Goal: Information Seeking & Learning: Learn about a topic

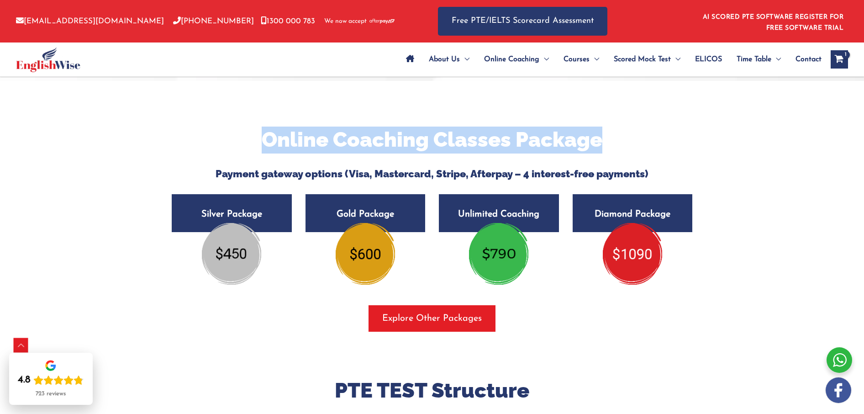
scroll to position [1514, 0]
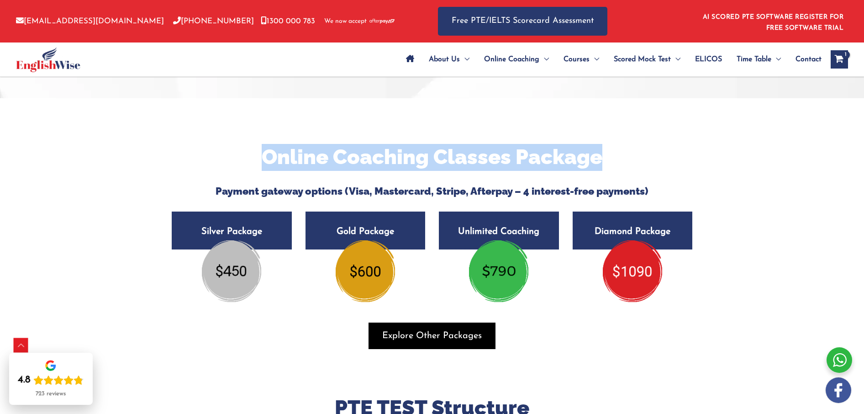
click at [416, 341] on span "Explore Other Packages" at bounding box center [432, 335] width 100 height 13
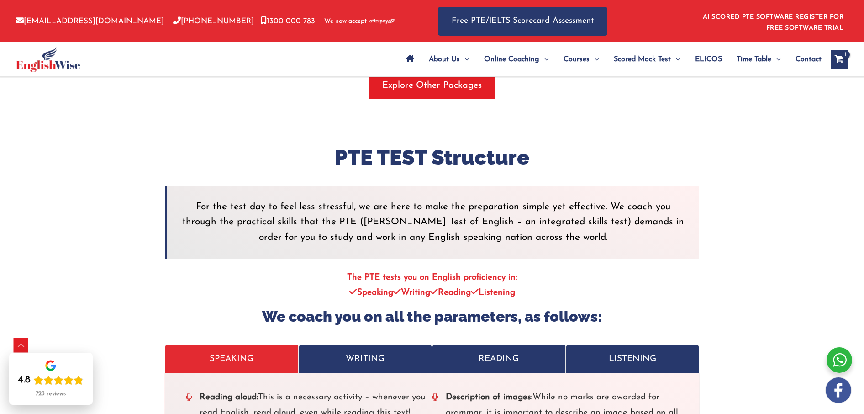
scroll to position [1797, 0]
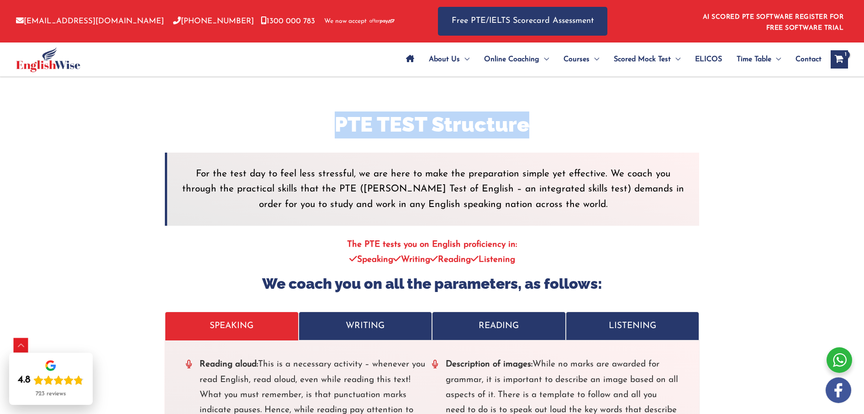
drag, startPoint x: 339, startPoint y: 129, endPoint x: 539, endPoint y: 131, distance: 200.0
click at [539, 131] on h2 "PTE TEST Structure" at bounding box center [432, 124] width 534 height 27
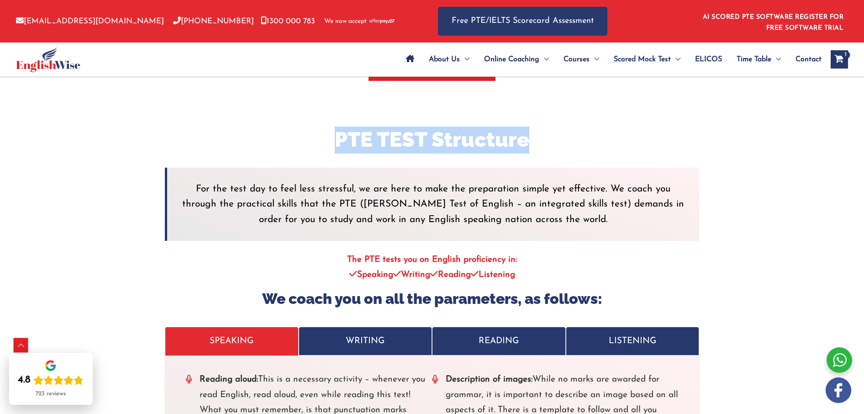
scroll to position [1784, 0]
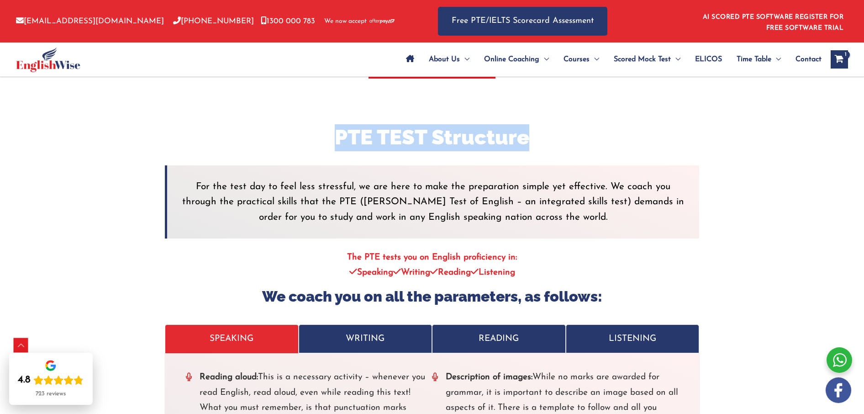
drag, startPoint x: 349, startPoint y: 257, endPoint x: 530, endPoint y: 281, distance: 182.4
click at [530, 280] on p "The PTE tests you on English proficiency in: Speaking Writing Reading Listening" at bounding box center [432, 265] width 534 height 31
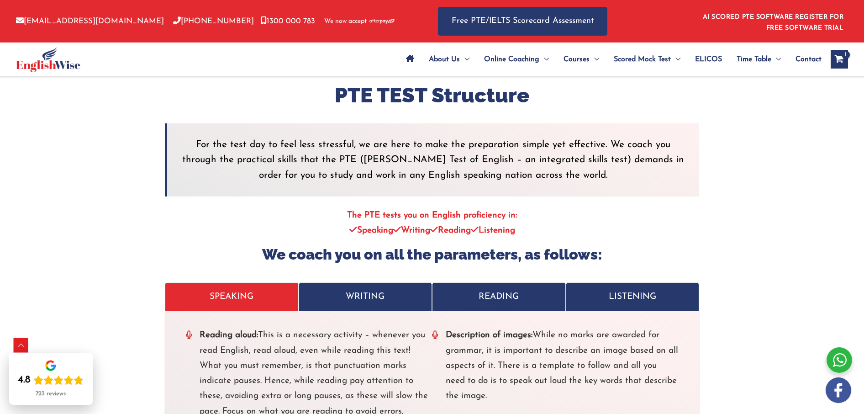
scroll to position [1827, 0]
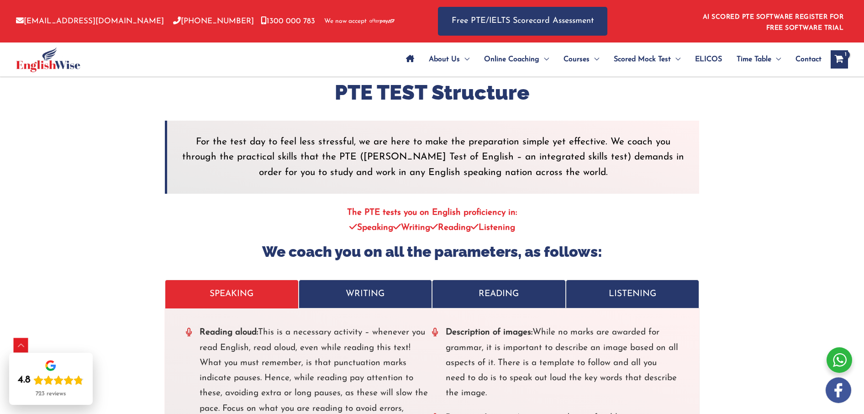
click at [287, 184] on blockquote "For the test day to feel less stressful, we are here to make the preparation si…" at bounding box center [432, 157] width 534 height 73
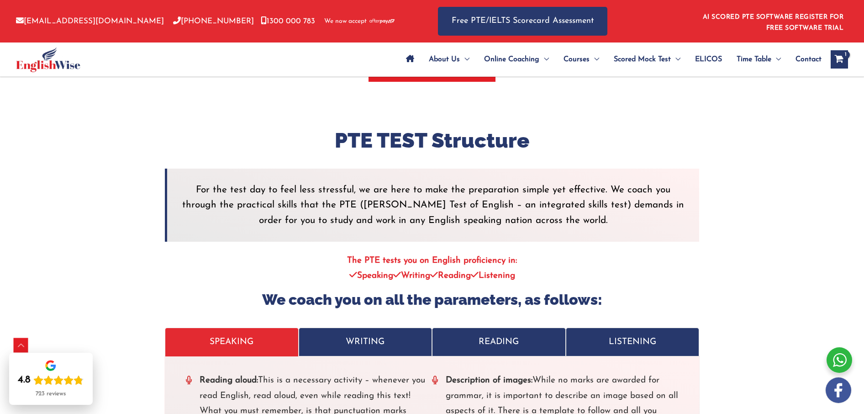
scroll to position [1658, 0]
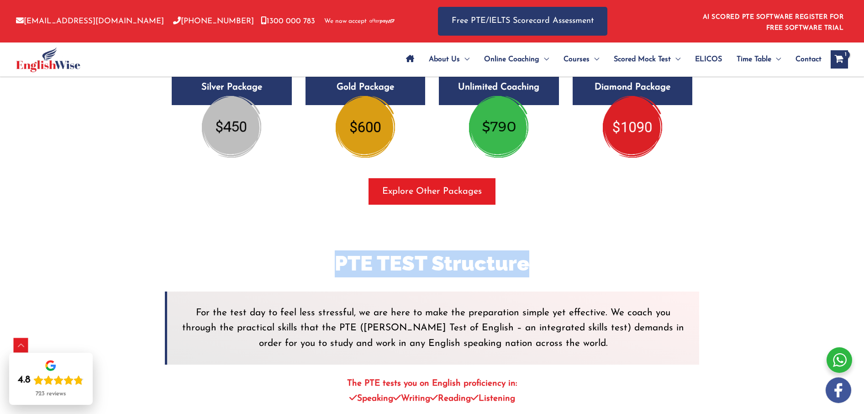
drag, startPoint x: 335, startPoint y: 266, endPoint x: 547, endPoint y: 269, distance: 211.4
click at [543, 270] on h2 "PTE TEST Structure" at bounding box center [432, 263] width 534 height 27
copy h2 "PTE TEST Structure"
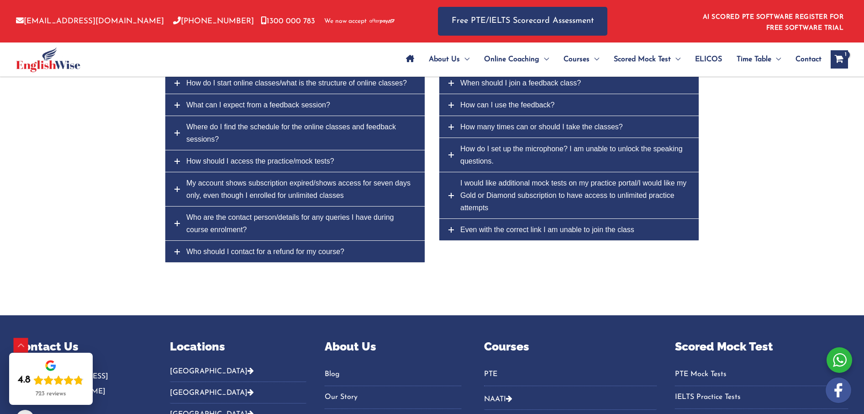
scroll to position [3567, 0]
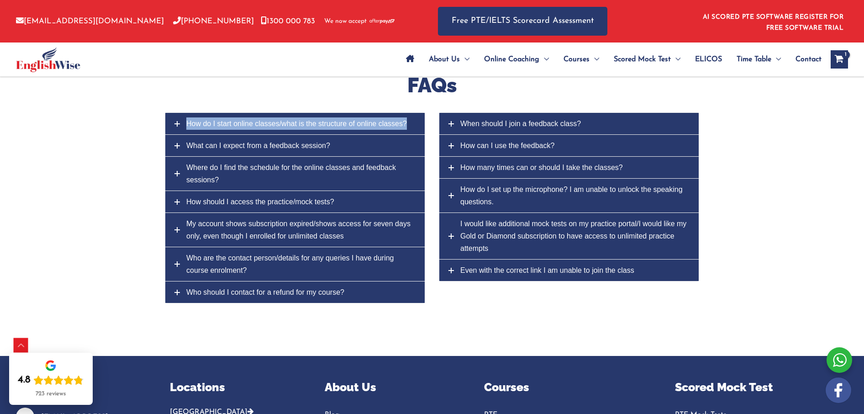
click at [221, 126] on span "How do I start online classes/what is the structure of online classes?" at bounding box center [296, 124] width 221 height 8
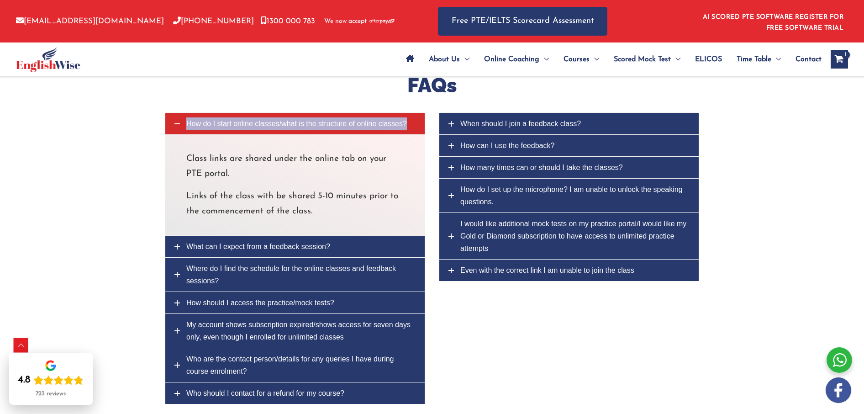
drag, startPoint x: 238, startPoint y: 126, endPoint x: 225, endPoint y: 127, distance: 13.3
click at [225, 127] on span "How do I start online classes/what is the structure of online classes?" at bounding box center [296, 124] width 221 height 8
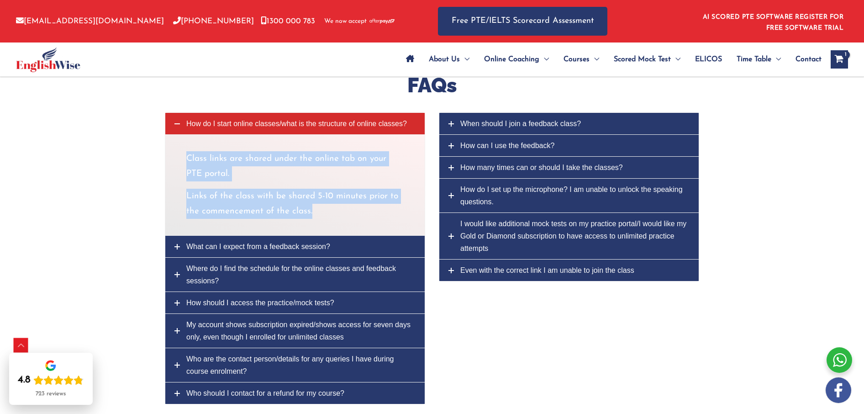
drag, startPoint x: 186, startPoint y: 159, endPoint x: 321, endPoint y: 219, distance: 147.2
click at [321, 219] on div "Class links are shared under the online tab on your PTE portal. Links of the cl…" at bounding box center [294, 185] width 217 height 68
copy div "Class links are shared under the online tab on your PTE portal. Links of the cl…"
click at [223, 247] on span "What can I expect from a feedback session?" at bounding box center [258, 246] width 144 height 8
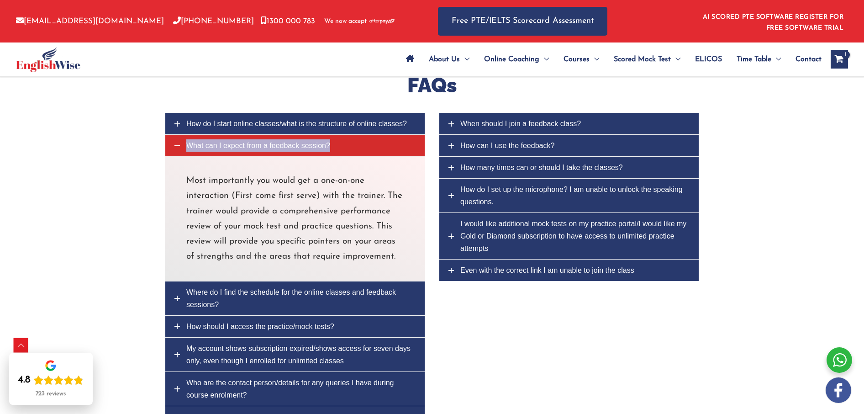
drag, startPoint x: 221, startPoint y: 148, endPoint x: 210, endPoint y: 147, distance: 11.1
click at [211, 147] on span "What can I expect from a feedback session?" at bounding box center [258, 146] width 144 height 8
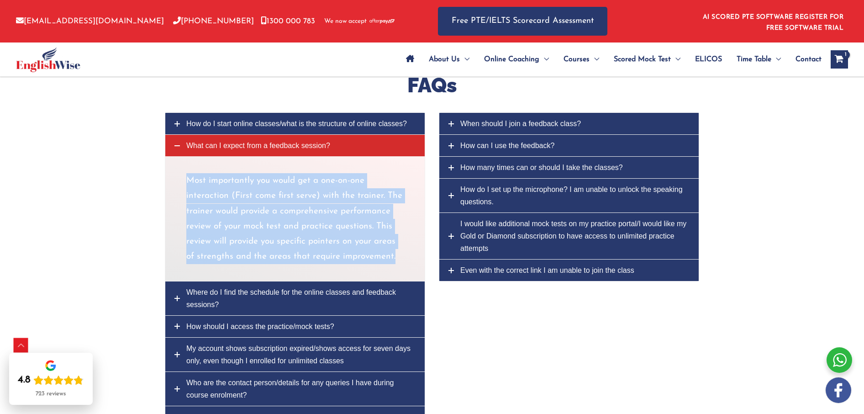
drag, startPoint x: 202, startPoint y: 192, endPoint x: 399, endPoint y: 260, distance: 208.2
click at [399, 260] on p "Most importantly you would get a one-on-one interaction (First come first serve…" at bounding box center [294, 218] width 217 height 91
click at [258, 299] on span "Where do I find the schedule for the online classes and feedback sessions?" at bounding box center [291, 298] width 210 height 20
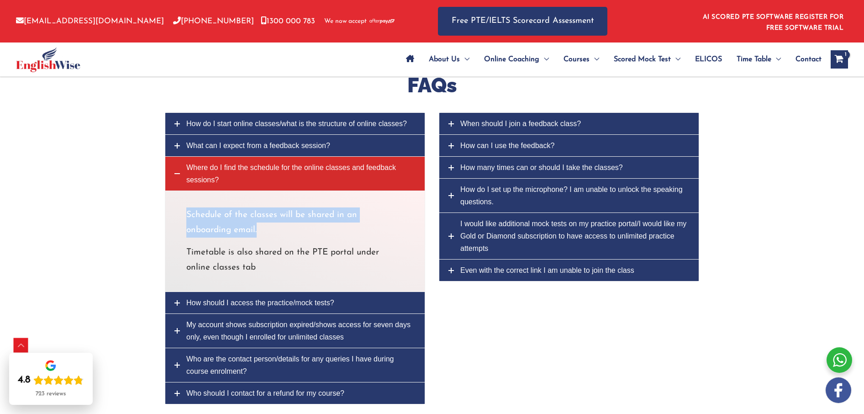
drag, startPoint x: 188, startPoint y: 216, endPoint x: 218, endPoint y: 231, distance: 33.5
click at [218, 231] on p "Schedule of the classes will be shared in an onboarding email." at bounding box center [294, 222] width 217 height 31
copy p "Schedule of the classes will be shared in an onboarding email."
click at [231, 237] on p "Schedule of the classes will be shared in an onboarding email." at bounding box center [294, 222] width 217 height 31
drag, startPoint x: 259, startPoint y: 273, endPoint x: 185, endPoint y: 213, distance: 95.1
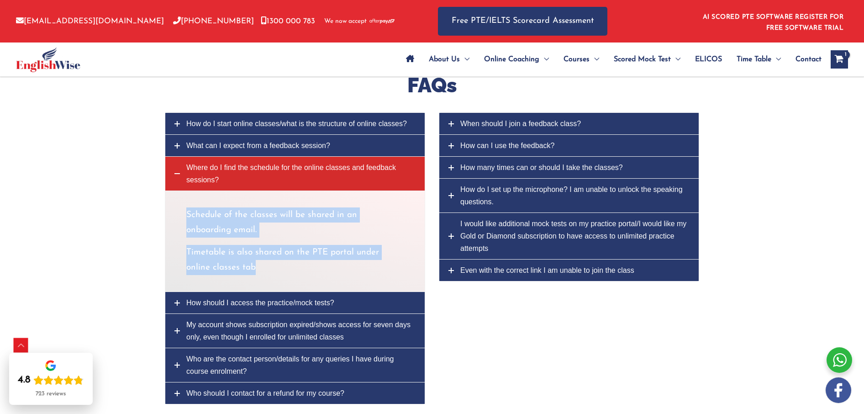
click at [185, 213] on div "Schedule of the classes will be shared in an onboarding email. Timetable is als…" at bounding box center [295, 240] width 260 height 101
copy div "Schedule of the classes will be shared in an onboarding email. Timetable is als…"
click at [242, 144] on link "What can I expect from a feedback session?" at bounding box center [294, 145] width 259 height 21
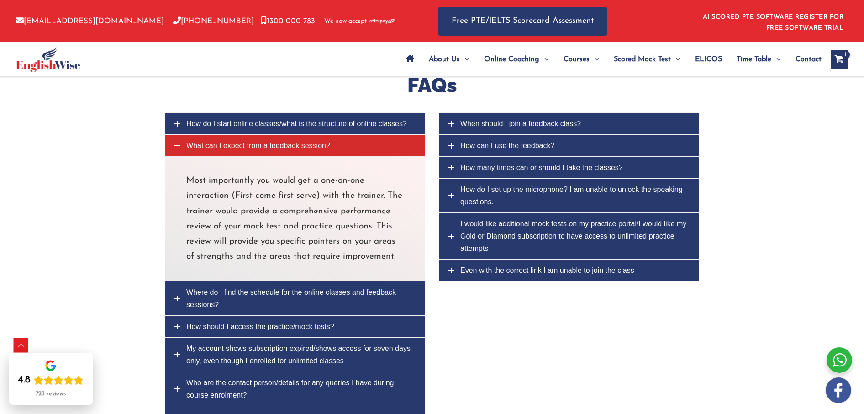
click at [255, 127] on span "How do I start online classes/what is the structure of online classes?" at bounding box center [296, 124] width 221 height 8
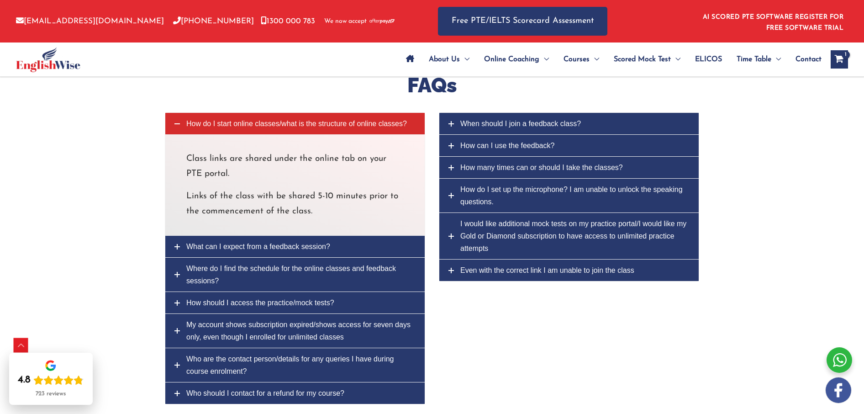
click at [261, 127] on span "How do I start online classes/what is the structure of online classes?" at bounding box center [296, 124] width 221 height 8
click at [265, 245] on link "What can I expect from a feedback session?" at bounding box center [294, 246] width 259 height 21
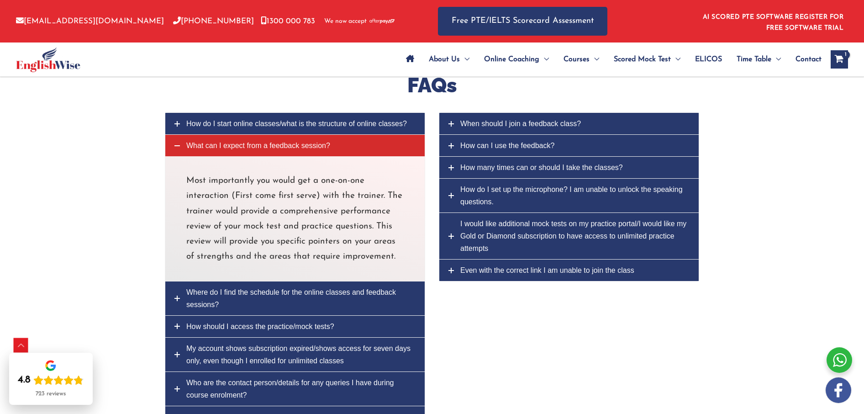
drag, startPoint x: 253, startPoint y: 301, endPoint x: 254, endPoint y: 249, distance: 52.1
click at [253, 301] on link "Where do I find the schedule for the online classes and feedback sessions?" at bounding box center [294, 298] width 259 height 34
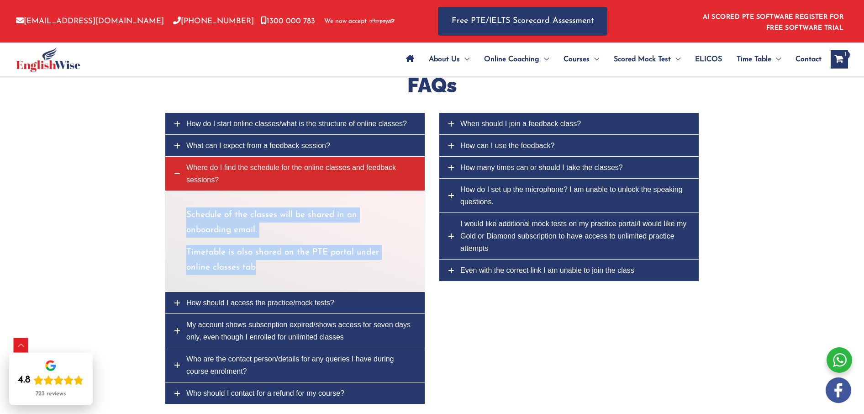
scroll to position [3728, 0]
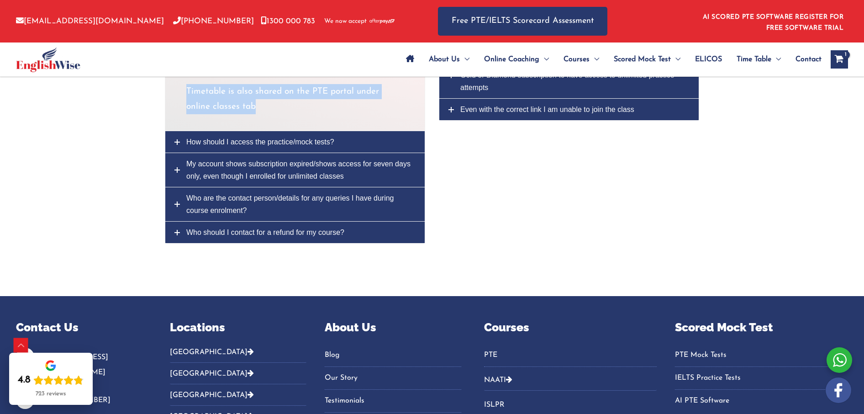
drag, startPoint x: 250, startPoint y: 140, endPoint x: 250, endPoint y: 149, distance: 9.1
click at [250, 140] on link "How should I access the practice/mock tests?" at bounding box center [294, 141] width 259 height 21
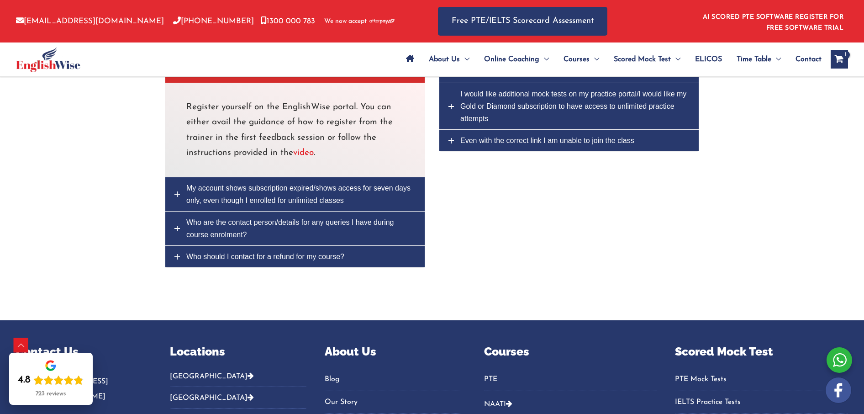
scroll to position [3576, 0]
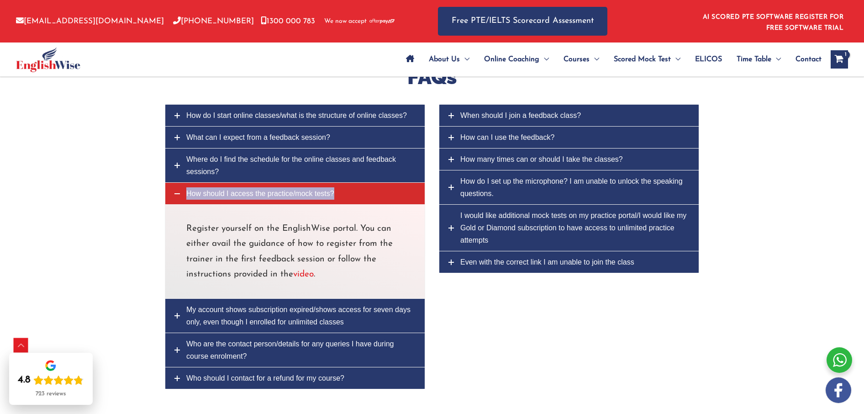
drag, startPoint x: 214, startPoint y: 200, endPoint x: 200, endPoint y: 196, distance: 15.2
click at [194, 197] on span "How should I access the practice/mock tests?" at bounding box center [260, 193] width 148 height 8
click at [200, 237] on p "Register yourself on the EnglishWise portal. You can either avail the guidance …" at bounding box center [294, 251] width 217 height 61
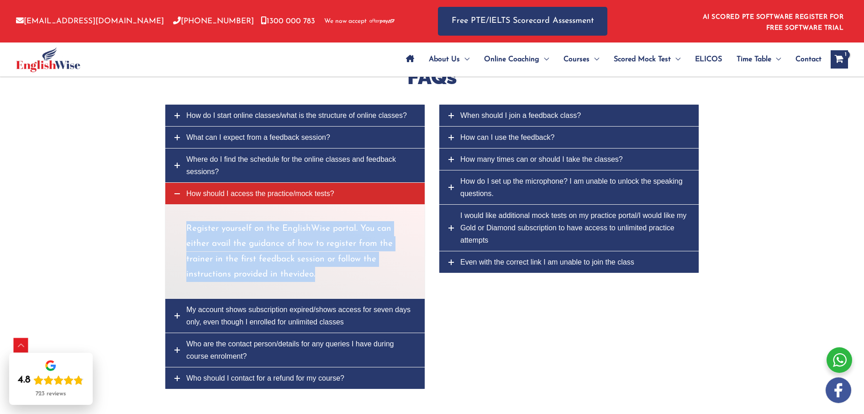
drag, startPoint x: 187, startPoint y: 231, endPoint x: 321, endPoint y: 274, distance: 141.7
click at [321, 274] on p "Register yourself on the EnglishWise portal. You can either avail the guidance …" at bounding box center [294, 251] width 217 height 61
copy p "Register yourself on the EnglishWise portal. You can either avail the guidance …"
click at [300, 277] on link "video" at bounding box center [303, 274] width 21 height 9
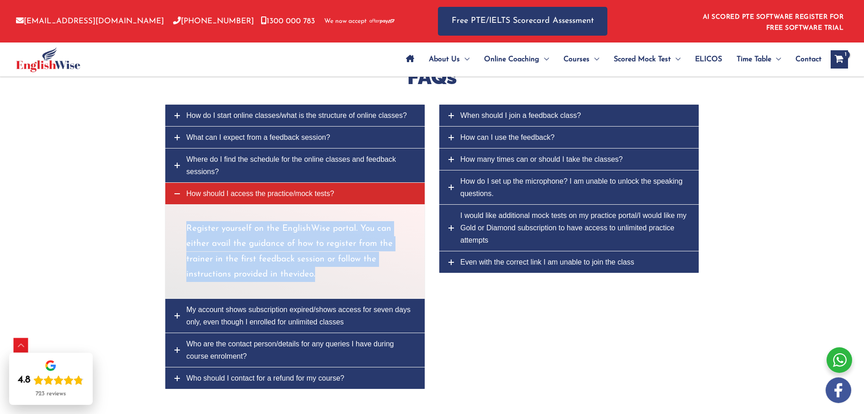
click at [257, 320] on link "My account shows subscription expired/shows access for seven days only, even th…" at bounding box center [294, 316] width 259 height 34
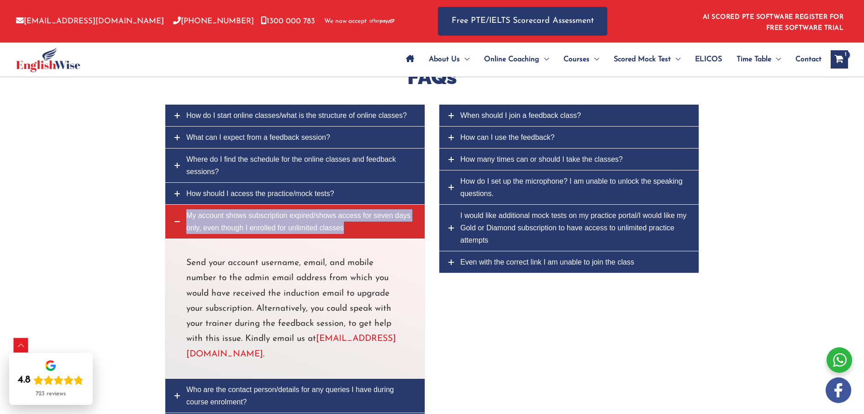
drag, startPoint x: 215, startPoint y: 216, endPoint x: 193, endPoint y: 219, distance: 22.5
click at [193, 219] on span "My account shows subscription expired/shows access for seven days only, even th…" at bounding box center [298, 221] width 224 height 20
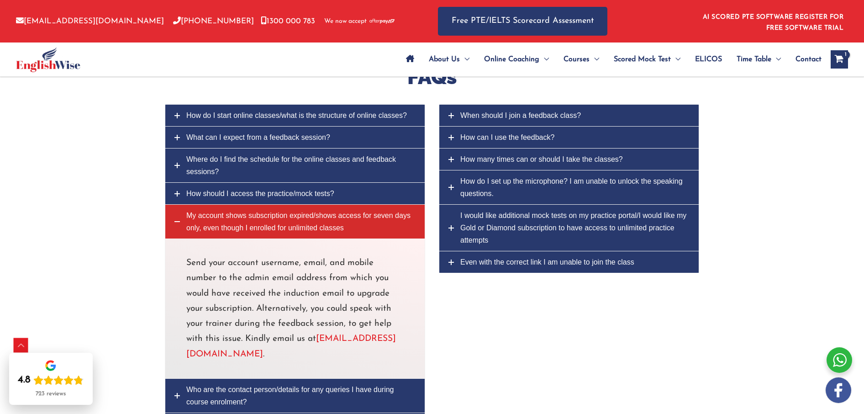
click at [269, 321] on p "Send your account username, email, and mobile number to the admin email address…" at bounding box center [294, 308] width 217 height 106
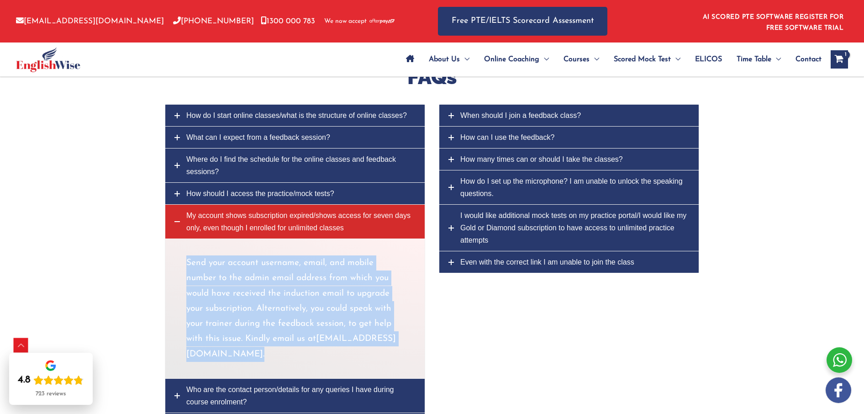
drag, startPoint x: 308, startPoint y: 358, endPoint x: 188, endPoint y: 268, distance: 150.1
click at [188, 268] on p "Send your account username, email, and mobile number to the admin email address…" at bounding box center [294, 308] width 217 height 106
copy p "Send your account username, email, and mobile number to the admin email address…"
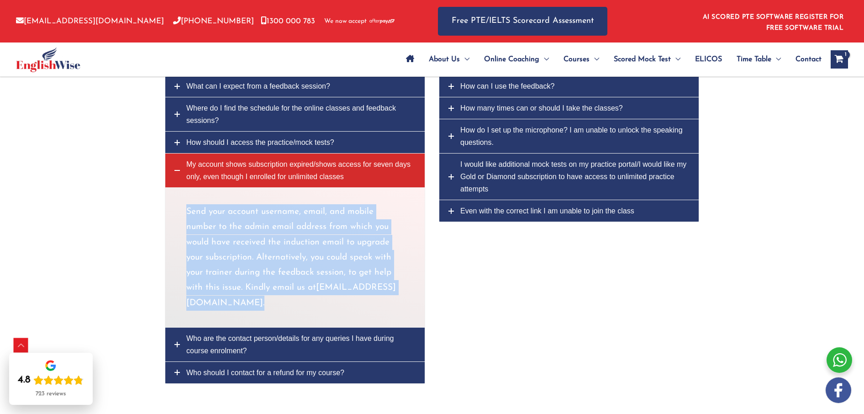
scroll to position [3749, 0]
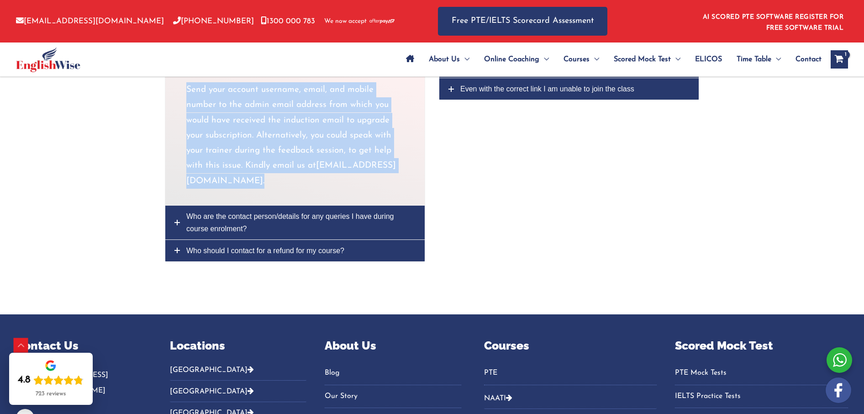
click at [260, 223] on link "Who are the contact person/details for any queries I have during course enrolme…" at bounding box center [294, 222] width 259 height 34
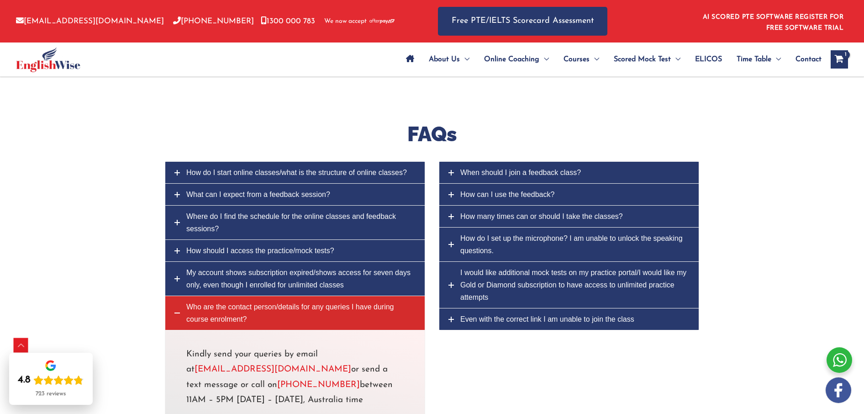
scroll to position [3506, 0]
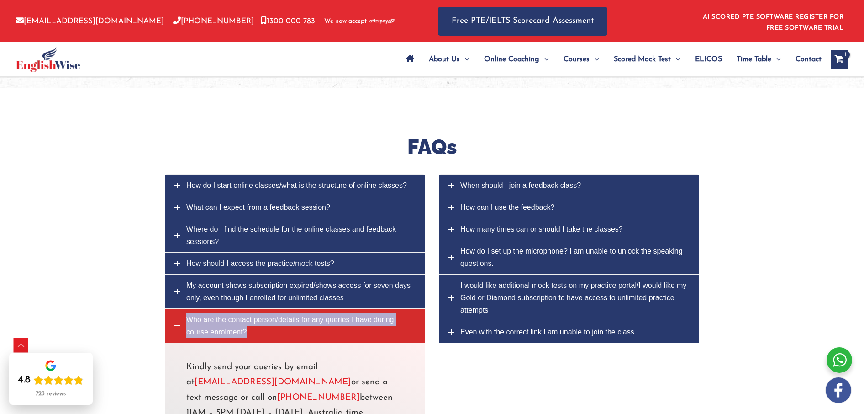
drag, startPoint x: 241, startPoint y: 324, endPoint x: 213, endPoint y: 322, distance: 27.9
click at [213, 322] on span "Who are the contact person/details for any queries I have during course enrolme…" at bounding box center [289, 326] width 207 height 20
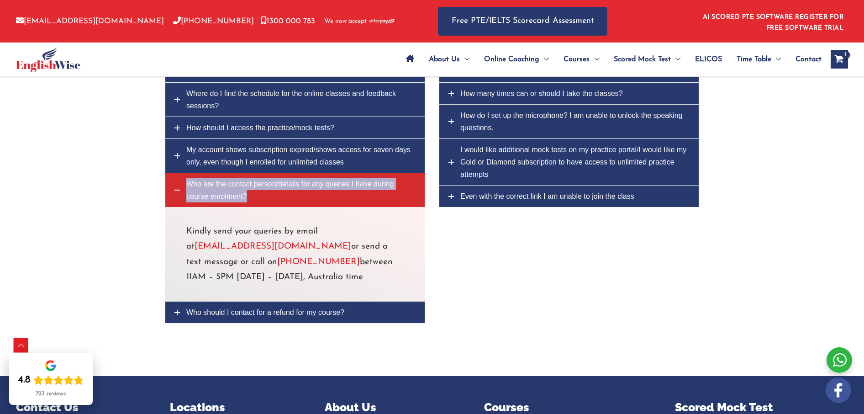
scroll to position [3666, 0]
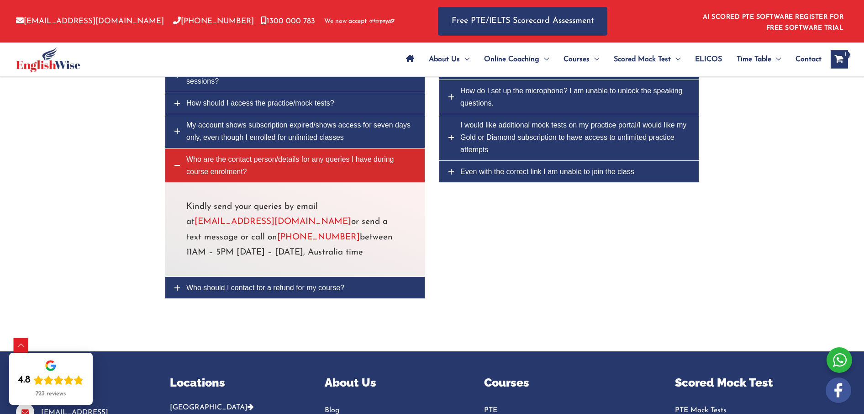
click at [296, 260] on p "Kindly send your queries by email at student@englishwise.com.au or send a text …" at bounding box center [294, 229] width 217 height 61
drag, startPoint x: 283, startPoint y: 254, endPoint x: 184, endPoint y: 210, distance: 108.3
click at [184, 210] on div "Kindly send your queries by email at student@englishwise.com.au or send a text …" at bounding box center [295, 229] width 260 height 95
copy p "Kindly send your queries by email at student@englishwise.com.au or send a text …"
click at [235, 291] on span "Who should I contact for a refund for my course?" at bounding box center [265, 288] width 158 height 8
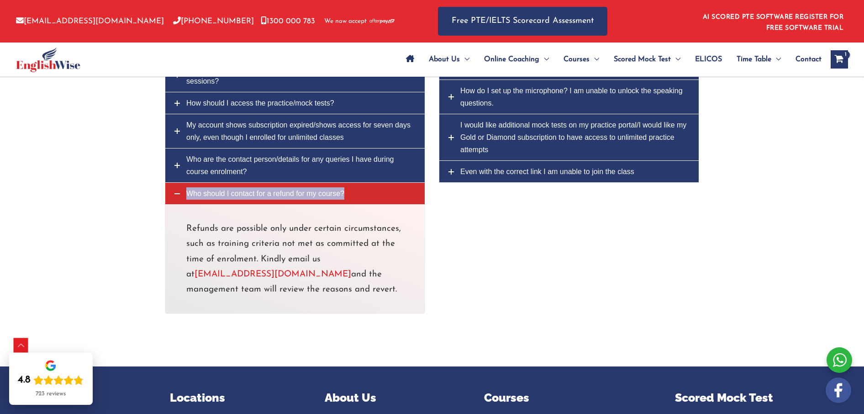
drag, startPoint x: 218, startPoint y: 194, endPoint x: 191, endPoint y: 198, distance: 27.3
click at [191, 197] on span "Who should I contact for a refund for my course?" at bounding box center [265, 193] width 158 height 8
drag, startPoint x: 187, startPoint y: 231, endPoint x: 346, endPoint y: 291, distance: 169.5
click at [346, 291] on p "Refunds are possible only under certain circumstances, such as training criteri…" at bounding box center [294, 259] width 217 height 76
copy p "Refunds are possible only under certain circumstances, such as training criteri…"
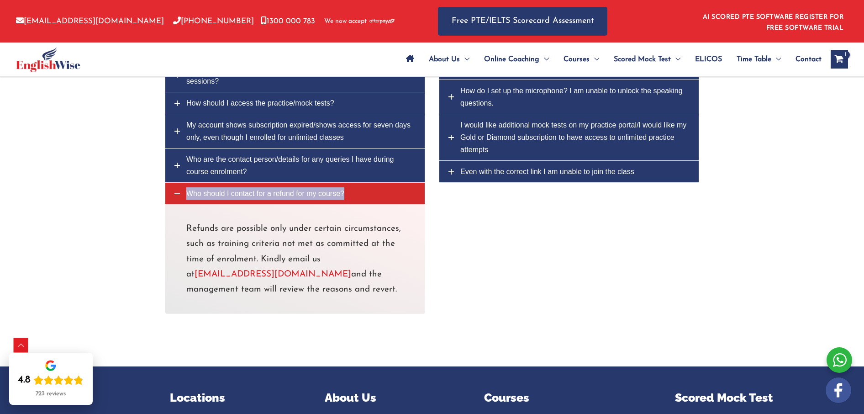
scroll to position [3498, 0]
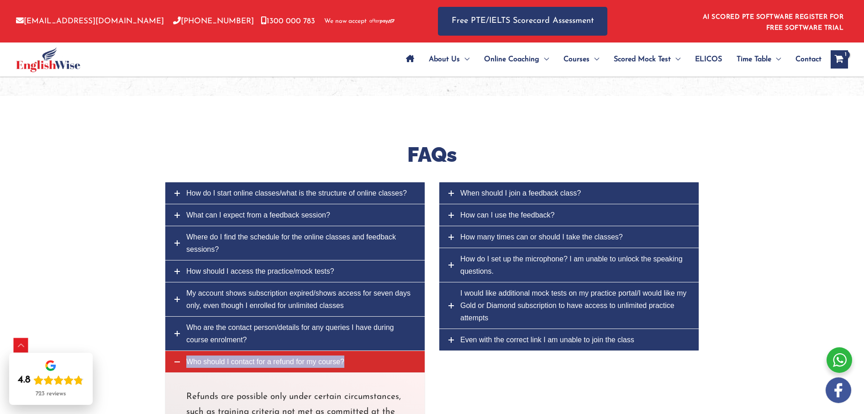
click at [495, 200] on link "When should I join a feedback class?" at bounding box center [568, 192] width 259 height 21
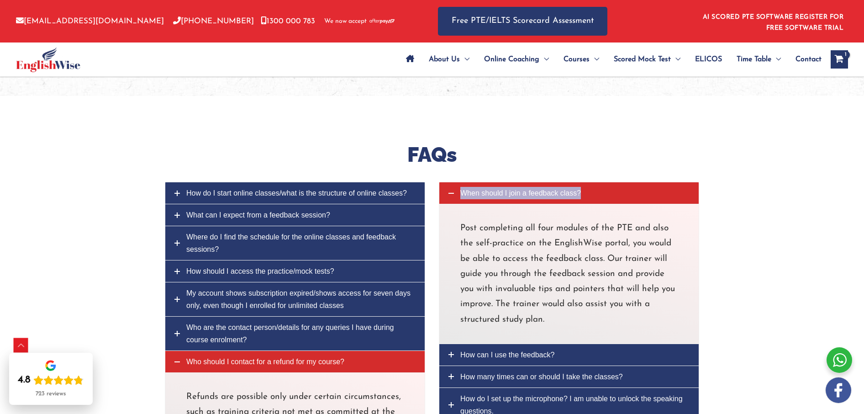
drag, startPoint x: 492, startPoint y: 192, endPoint x: 474, endPoint y: 196, distance: 17.8
click at [474, 196] on span "When should I join a feedback class?" at bounding box center [520, 193] width 121 height 8
click at [343, 132] on div "FAQs" at bounding box center [432, 139] width 548 height 86
click at [458, 196] on link "When should I join a feedback class?" at bounding box center [568, 192] width 259 height 21
click at [494, 195] on span "When should I join a feedback class?" at bounding box center [520, 193] width 121 height 8
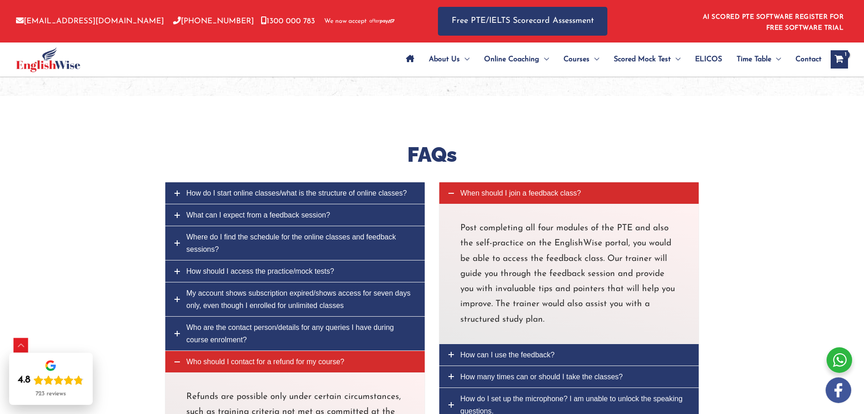
click at [485, 197] on span "When should I join a feedback class?" at bounding box center [520, 193] width 121 height 8
drag, startPoint x: 485, startPoint y: 196, endPoint x: 468, endPoint y: 196, distance: 17.4
click at [468, 196] on span "When should I join a feedback class?" at bounding box center [520, 193] width 121 height 8
copy span "When should I join a feedback class?"
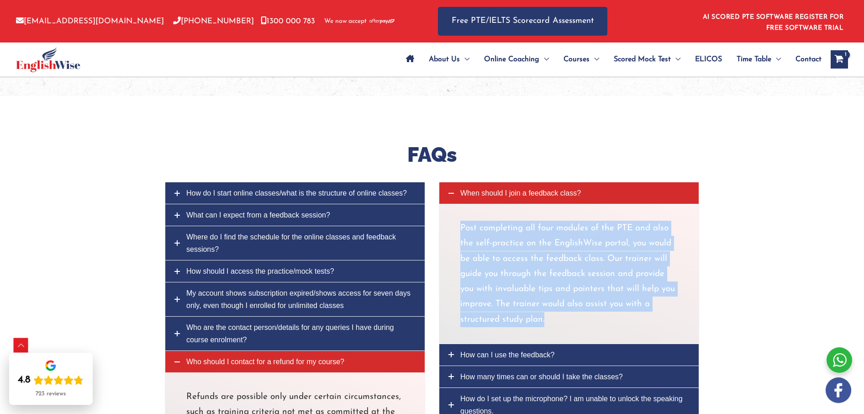
drag, startPoint x: 461, startPoint y: 228, endPoint x: 560, endPoint y: 326, distance: 138.8
click at [560, 326] on p "Post completing all four modules of the PTE and also the self-practice on the E…" at bounding box center [568, 274] width 217 height 106
click at [488, 358] on span "How can I use the feedback?" at bounding box center [507, 355] width 94 height 8
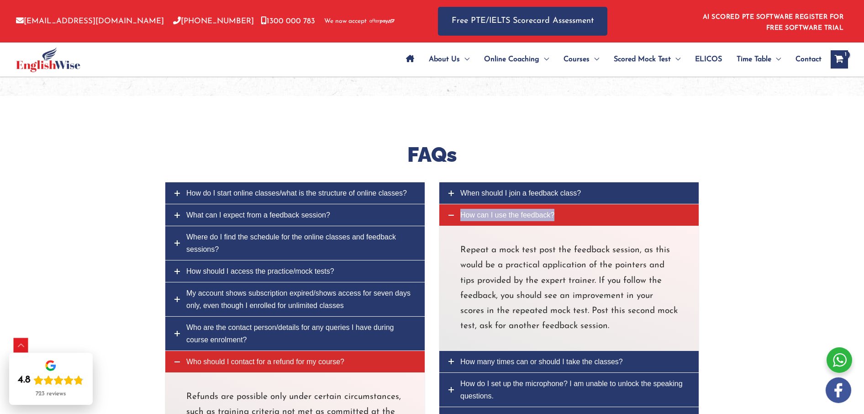
drag, startPoint x: 505, startPoint y: 218, endPoint x: 486, endPoint y: 225, distance: 19.9
click at [480, 217] on span "How can I use the feedback?" at bounding box center [507, 215] width 94 height 8
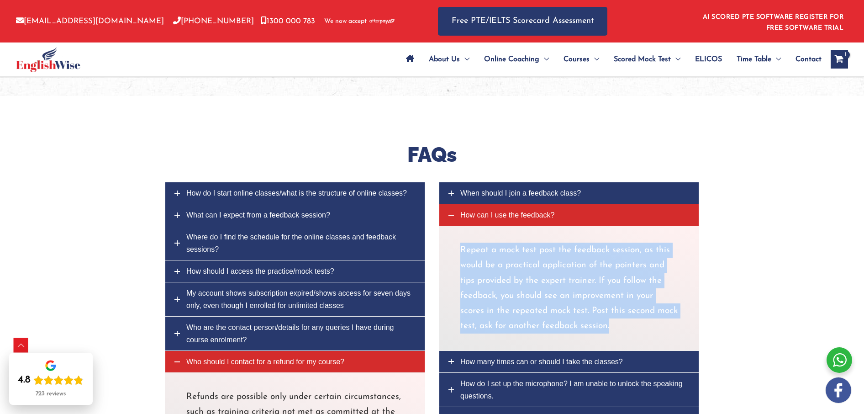
drag, startPoint x: 474, startPoint y: 264, endPoint x: 614, endPoint y: 325, distance: 152.1
click at [614, 325] on p "Repeat a mock test post the feedback session, as this would be a practical appl…" at bounding box center [568, 287] width 217 height 91
click at [484, 223] on link "How can I use the feedback?" at bounding box center [568, 214] width 259 height 21
click at [479, 219] on span "How can I use the feedback?" at bounding box center [507, 215] width 94 height 8
click at [483, 361] on span "How many times can or should I take the classes?" at bounding box center [541, 362] width 163 height 8
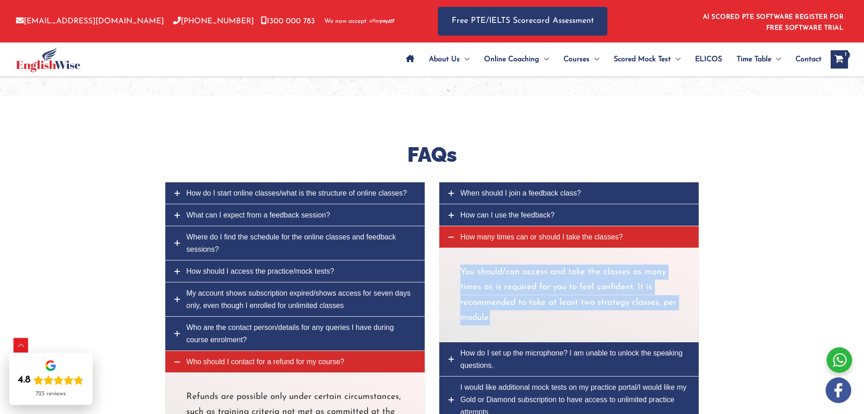
drag, startPoint x: 461, startPoint y: 270, endPoint x: 502, endPoint y: 318, distance: 63.4
click at [502, 318] on p "You should/can access and take the classes as many times as is required for you…" at bounding box center [568, 294] width 217 height 61
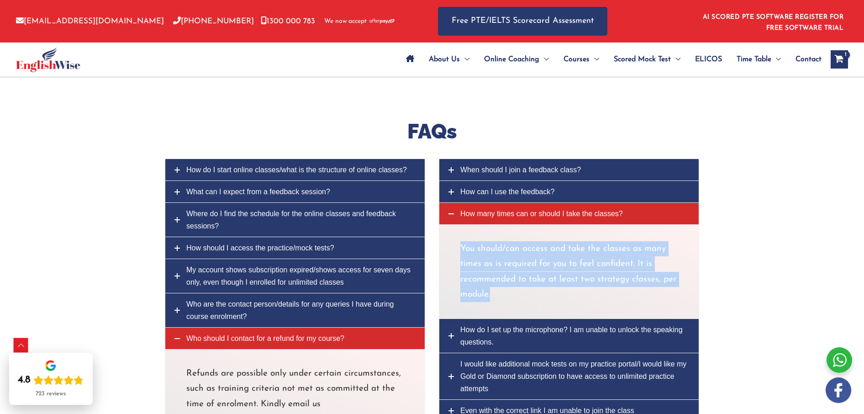
scroll to position [3537, 0]
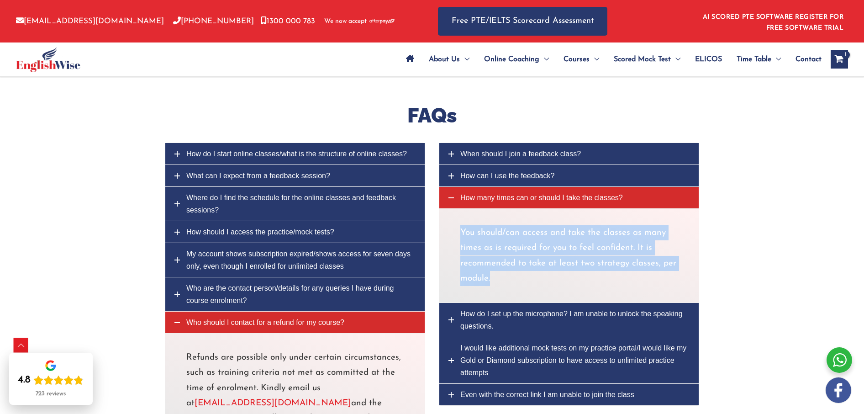
click at [486, 314] on span "How do I set up the microphone? I am unable to unlock the speaking questions." at bounding box center [571, 320] width 222 height 20
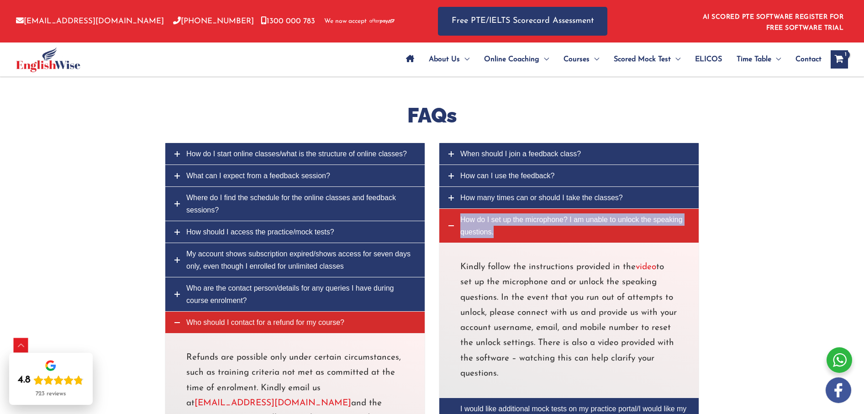
click at [479, 224] on span "How do I set up the microphone? I am unable to unlock the speaking questions." at bounding box center [571, 226] width 222 height 20
drag, startPoint x: 460, startPoint y: 268, endPoint x: 533, endPoint y: 373, distance: 126.9
click at [535, 380] on p "Kindly follow the instructions provided in the video to set up the microphone a…" at bounding box center [568, 319] width 217 height 121
click at [251, 257] on span "My account shows subscription expired/shows access for seven days only, even th…" at bounding box center [298, 260] width 224 height 20
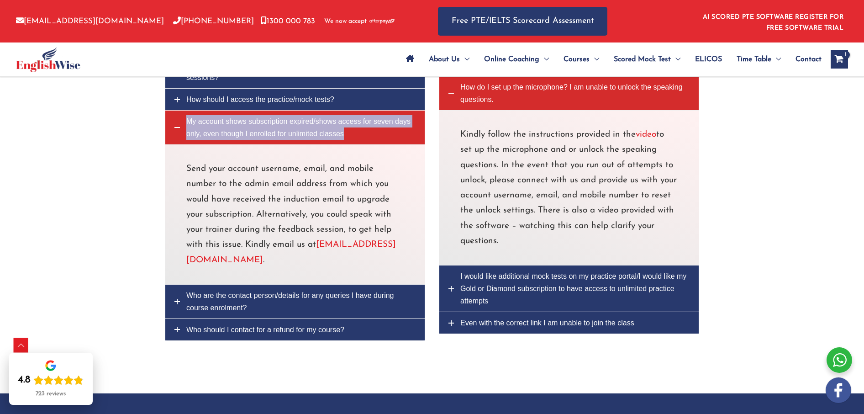
scroll to position [3674, 0]
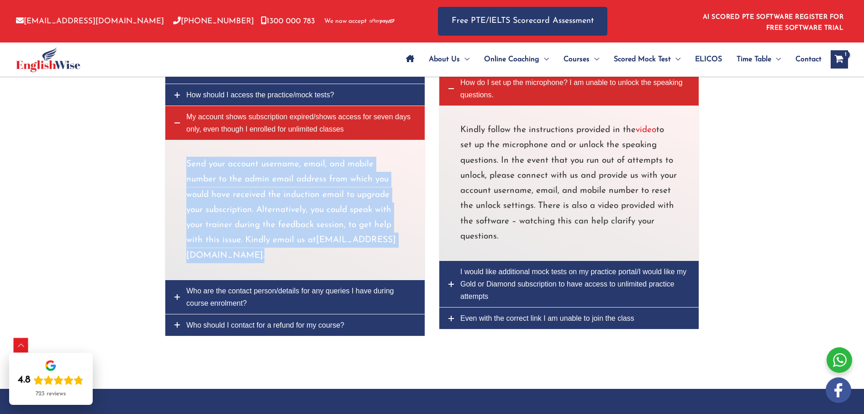
drag, startPoint x: 307, startPoint y: 261, endPoint x: 183, endPoint y: 168, distance: 154.7
click at [183, 168] on div "Send your account username, email, and mobile number to the admin email address…" at bounding box center [295, 210] width 260 height 140
click at [503, 273] on span "I would like additional mock tests on my practice portal/I would like my Gold o…" at bounding box center [573, 284] width 226 height 32
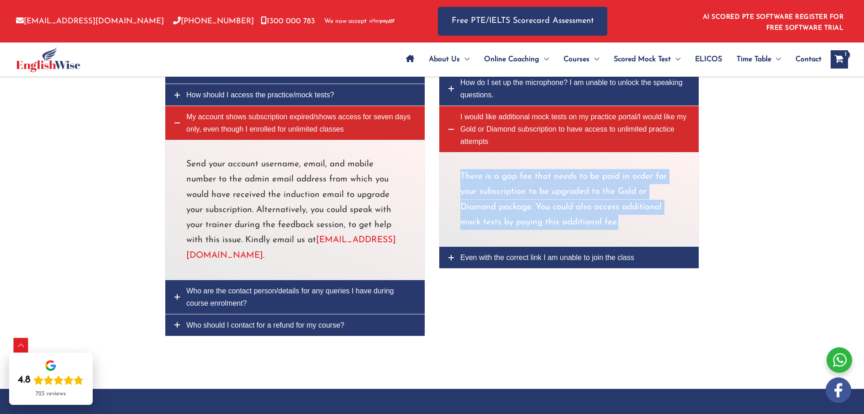
drag, startPoint x: 460, startPoint y: 180, endPoint x: 631, endPoint y: 222, distance: 176.3
click at [631, 222] on div "There is a gap fee that needs to be paid in order for your subscription to be u…" at bounding box center [569, 199] width 260 height 95
click at [298, 291] on span "Who are the contact person/details for any queries I have during course enrolme…" at bounding box center [289, 297] width 207 height 20
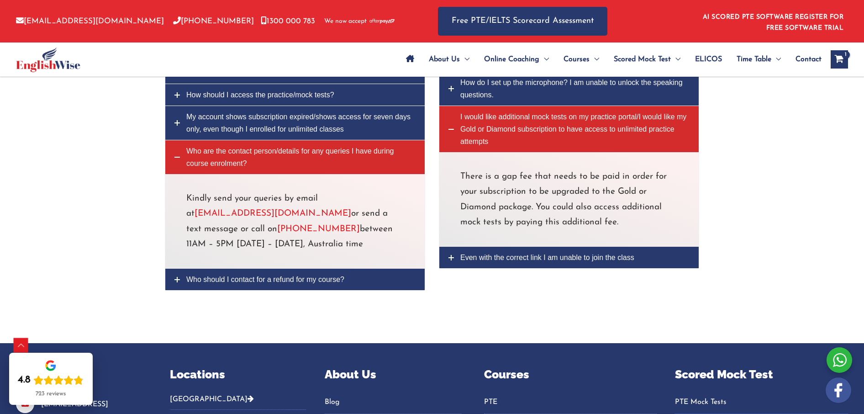
click at [288, 247] on p "Kindly send your queries by email at student@englishwise.com.au or send a text …" at bounding box center [294, 221] width 217 height 61
drag, startPoint x: 295, startPoint y: 247, endPoint x: 184, endPoint y: 200, distance: 121.4
click at [184, 200] on div "Kindly send your queries by email at student@englishwise.com.au or send a text …" at bounding box center [295, 221] width 260 height 95
click at [500, 265] on link "Even with the correct link I am unable to join the class" at bounding box center [568, 257] width 259 height 21
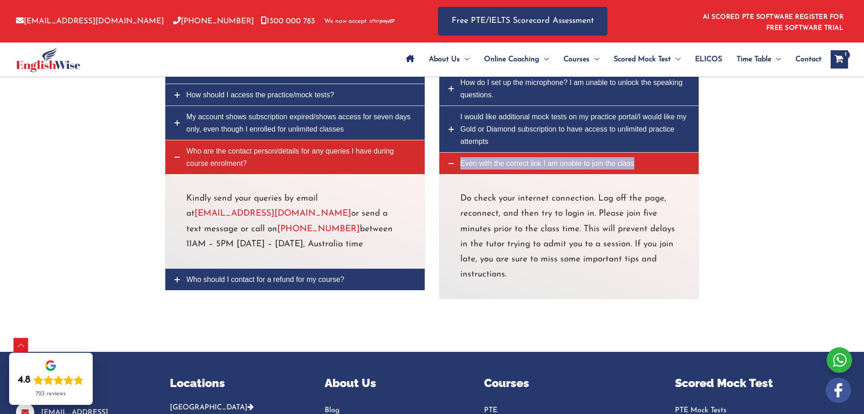
drag, startPoint x: 485, startPoint y: 165, endPoint x: 470, endPoint y: 166, distance: 15.6
click at [470, 166] on span "Even with the correct link I am unable to join the class" at bounding box center [547, 163] width 174 height 8
click at [505, 282] on p "Do check your internet connection. Log off the page, reconnect, and then try to…" at bounding box center [568, 236] width 217 height 91
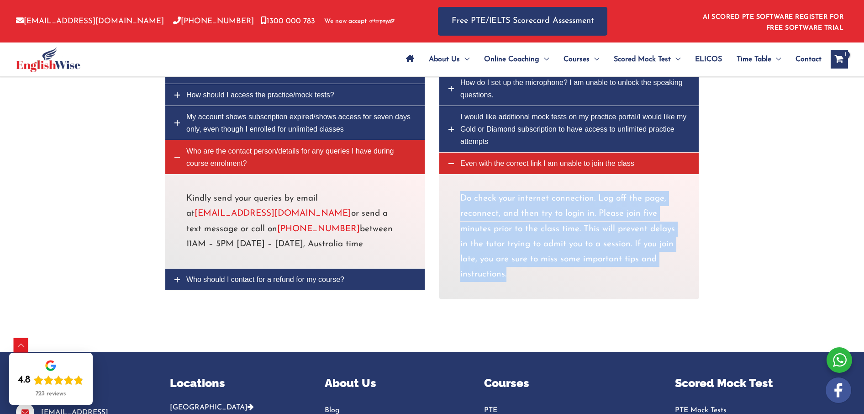
drag, startPoint x: 508, startPoint y: 281, endPoint x: 455, endPoint y: 205, distance: 92.5
click at [455, 205] on div "Do check your internet connection. Log off the page, reconnect, and then try to…" at bounding box center [569, 236] width 260 height 125
click at [223, 287] on link "Who should I contact for a refund for my course?" at bounding box center [294, 278] width 259 height 21
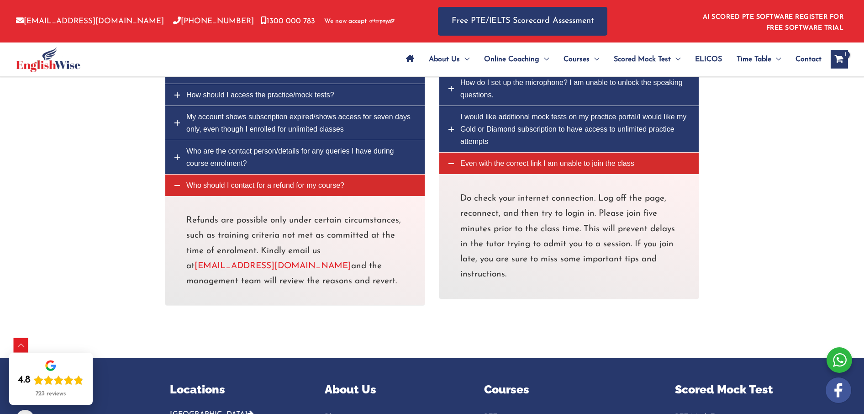
click at [185, 225] on div "Refunds are possible only under certain circumstances, such as training criteri…" at bounding box center [295, 251] width 260 height 110
drag, startPoint x: 187, startPoint y: 223, endPoint x: 357, endPoint y: 282, distance: 179.5
click at [356, 284] on p "Refunds are possible only under certain circumstances, such as training criteri…" at bounding box center [294, 251] width 217 height 76
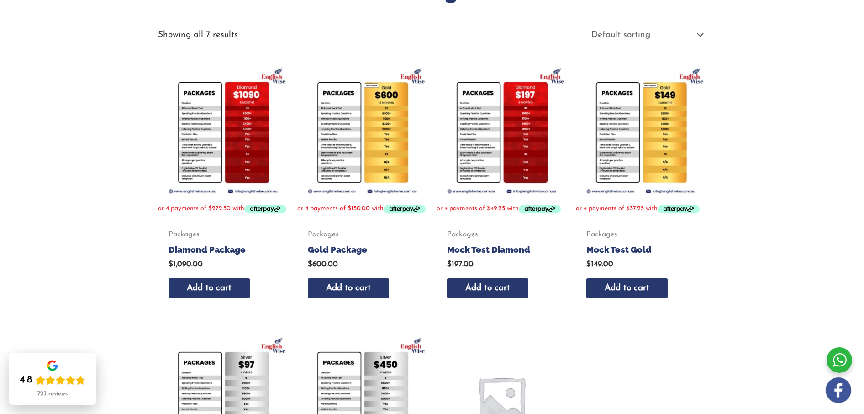
scroll to position [174, 0]
